Goal: Information Seeking & Learning: Learn about a topic

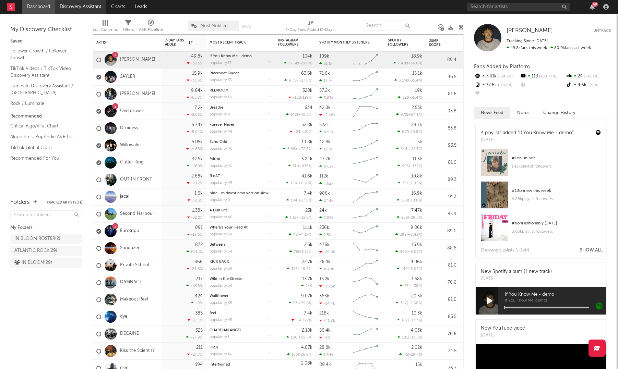
click at [71, 8] on link "Discovery Assistant" at bounding box center [80, 7] width 51 height 14
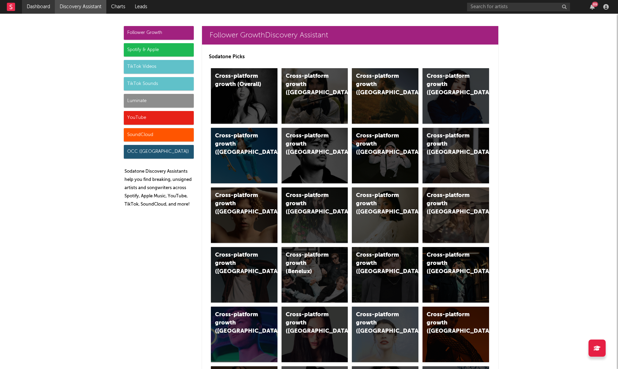
click at [46, 7] on link "Dashboard" at bounding box center [38, 7] width 33 height 14
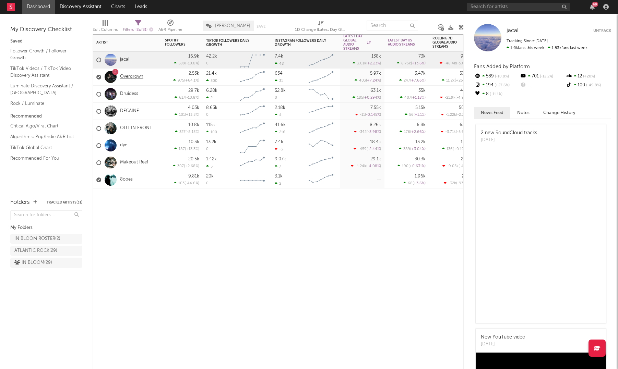
click at [128, 77] on link "Overgrown" at bounding box center [131, 77] width 23 height 6
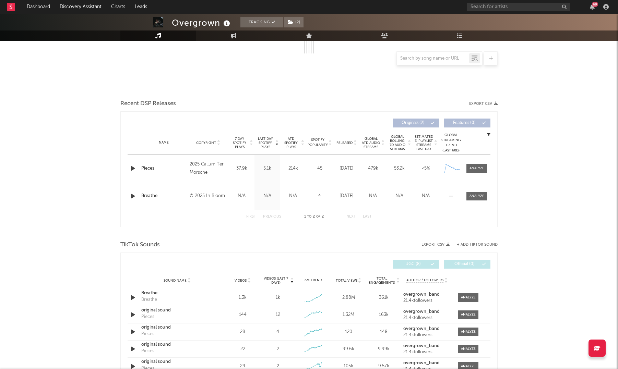
scroll to position [190, 0]
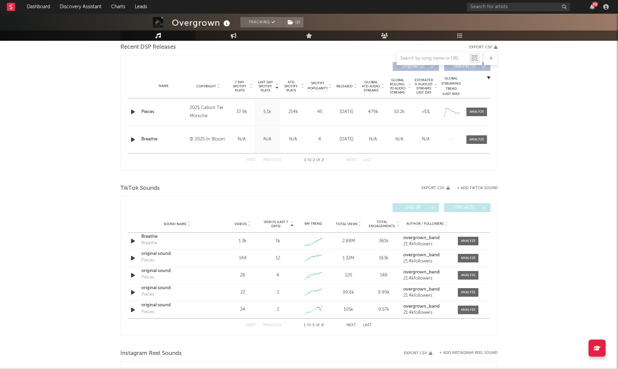
select select "1w"
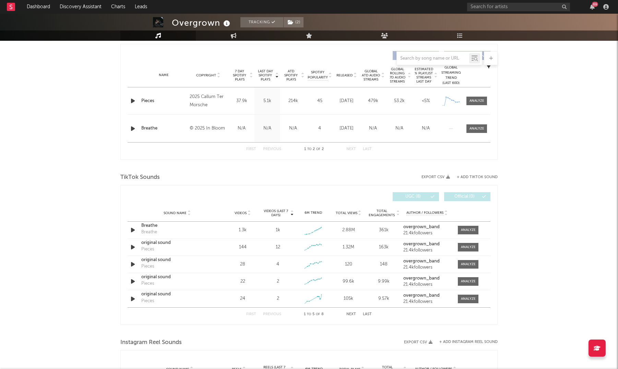
scroll to position [262, 0]
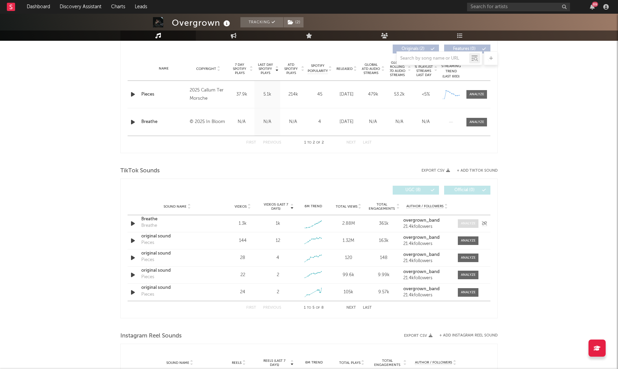
click at [461, 223] on span at bounding box center [468, 224] width 21 height 9
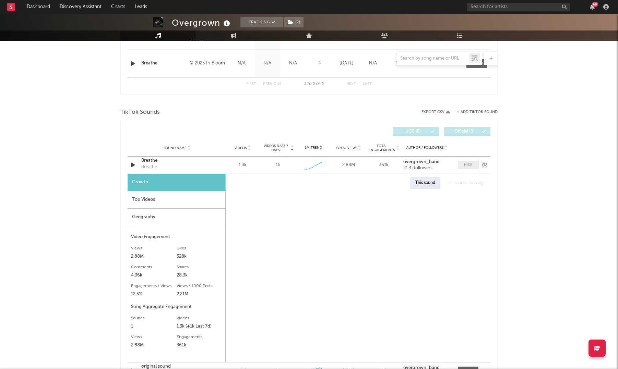
scroll to position [327, 0]
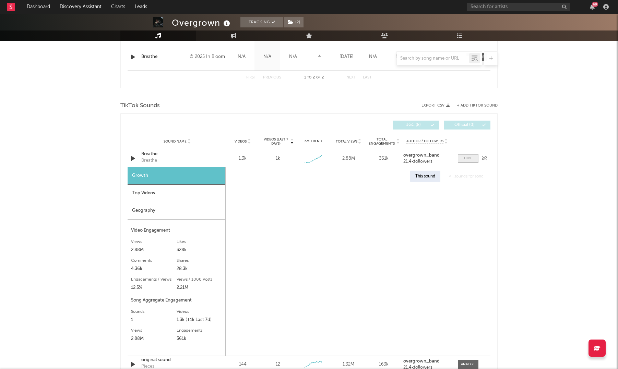
select select "1w"
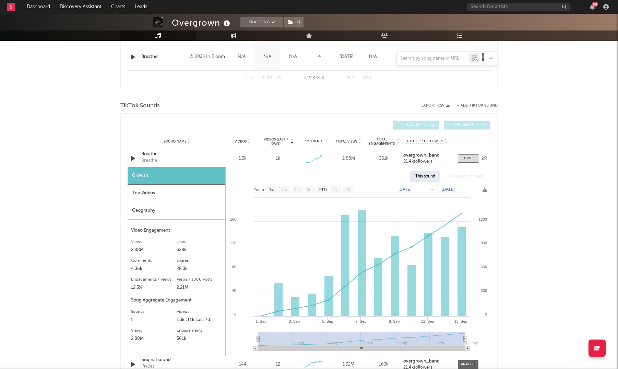
click at [144, 157] on div "Breathe" at bounding box center [177, 154] width 72 height 7
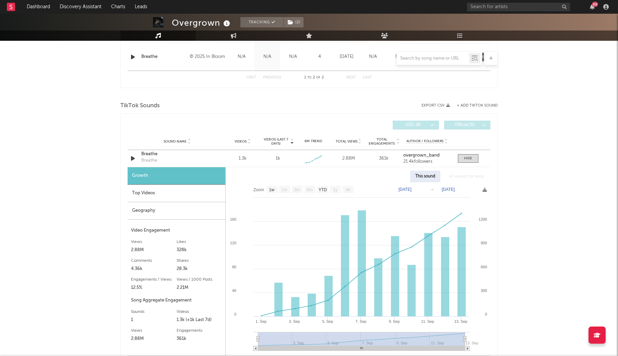
click at [173, 190] on div "Top Videos" at bounding box center [177, 193] width 98 height 17
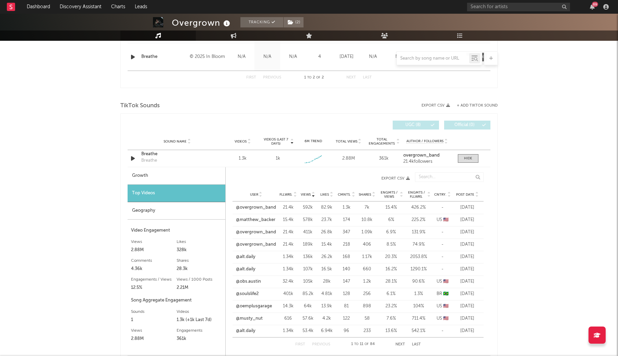
click at [468, 196] on span "Post Date" at bounding box center [465, 195] width 18 height 4
click at [251, 231] on link "@overgrown_band" at bounding box center [256, 232] width 40 height 7
click at [244, 207] on link "@nublacc" at bounding box center [246, 207] width 20 height 7
